Goal: Transaction & Acquisition: Purchase product/service

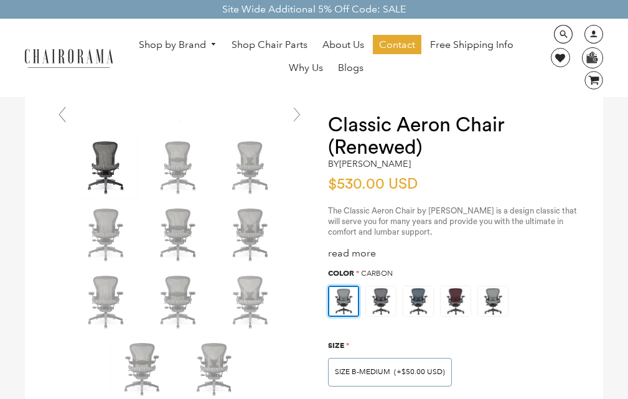
click at [433, 135] on h1 "Classic Aeron Chair (Renewed)" at bounding box center [453, 136] width 250 height 45
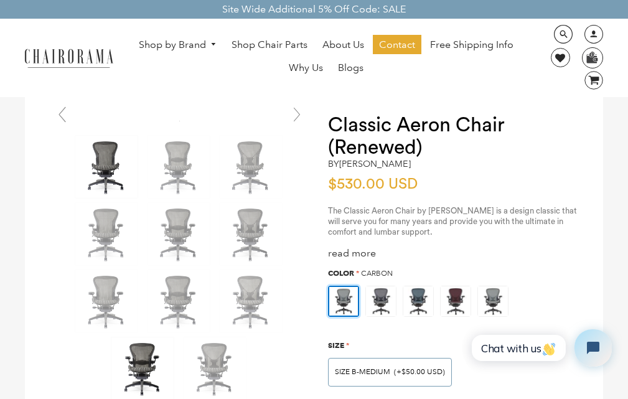
click at [144, 395] on img at bounding box center [142, 368] width 62 height 62
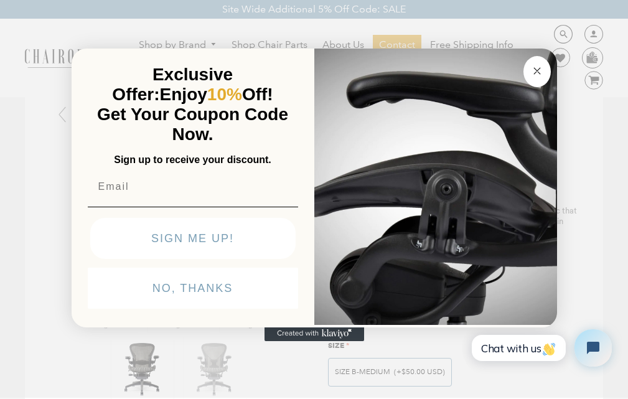
click at [529, 63] on circle "Close dialog" at bounding box center [536, 70] width 14 height 14
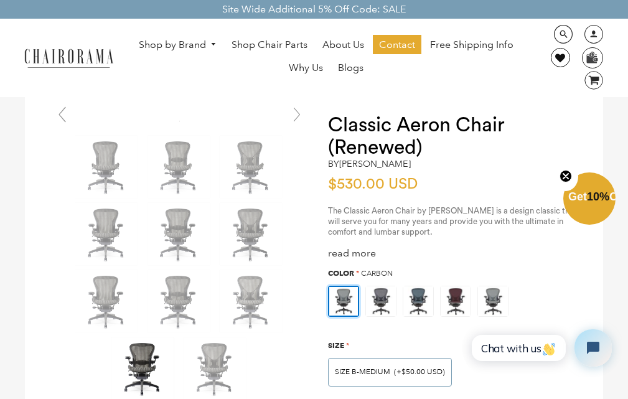
click at [570, 48] on link at bounding box center [560, 57] width 19 height 19
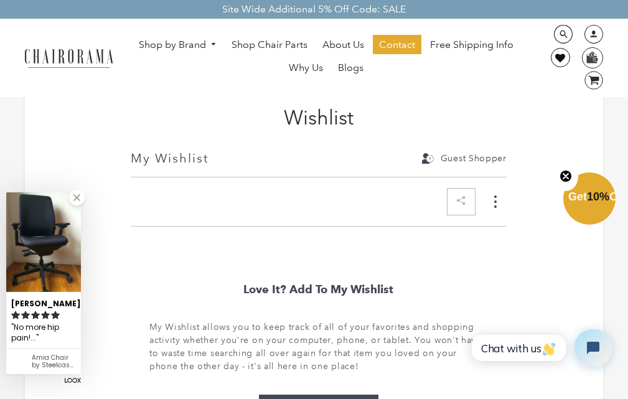
click at [570, 48] on link at bounding box center [560, 57] width 19 height 19
